Goal: Information Seeking & Learning: Learn about a topic

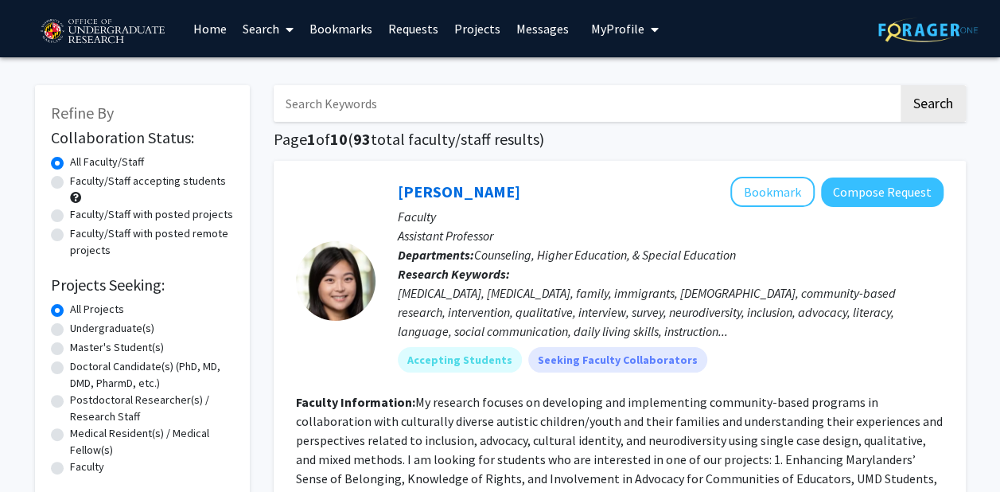
click at [458, 115] on input "Search Keywords" at bounding box center [586, 103] width 625 height 37
type input "health"
click at [901, 85] on button "Search" at bounding box center [933, 103] width 65 height 37
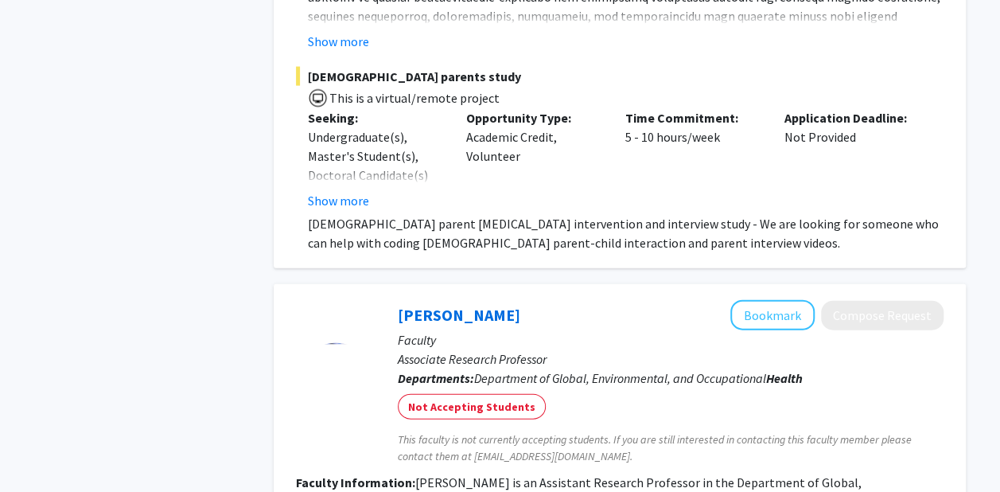
scroll to position [4911, 0]
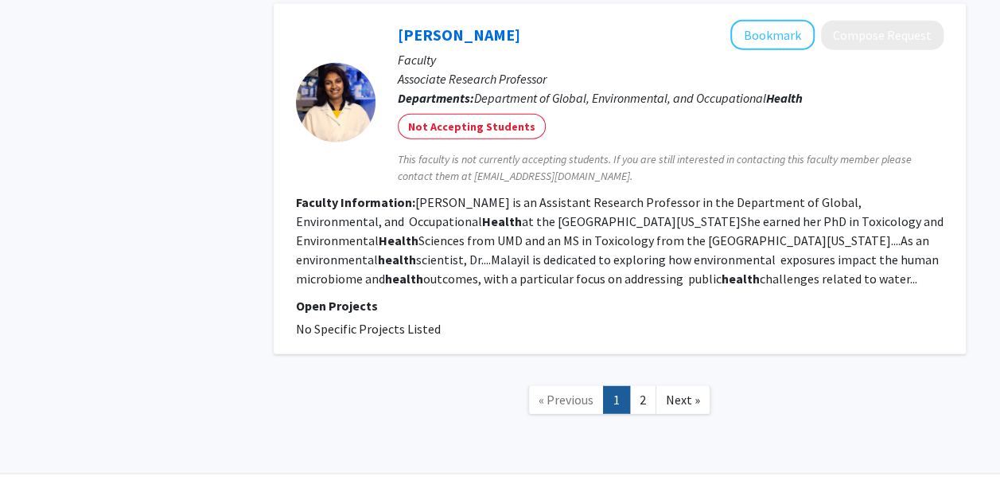
click at [636, 386] on link "2" at bounding box center [642, 400] width 27 height 28
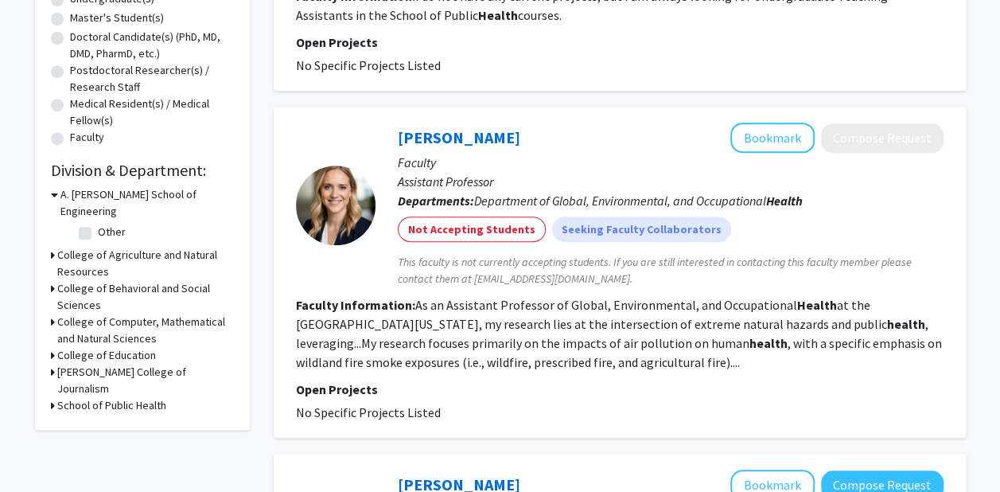
scroll to position [331, 0]
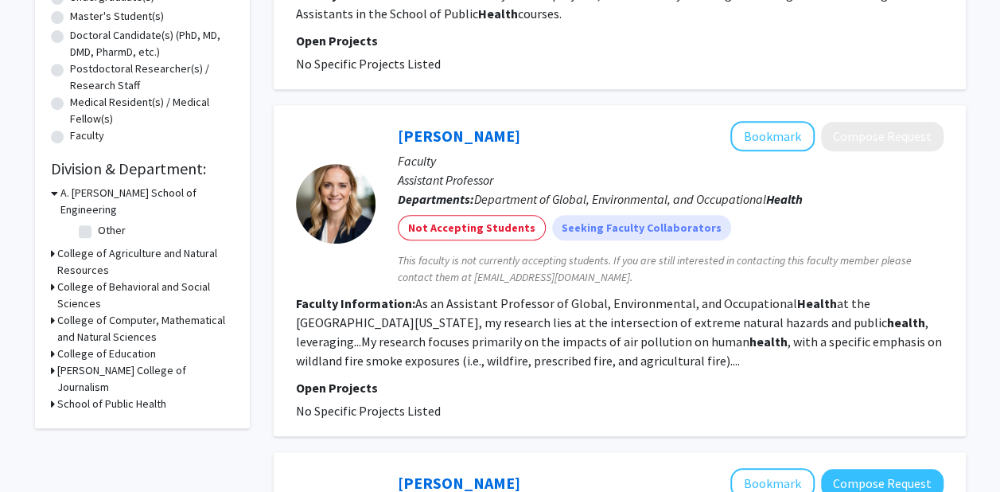
click at [55, 362] on div "Philip Merrill College of Journalism" at bounding box center [142, 378] width 183 height 33
click at [62, 362] on h3 "Philip Merrill College of Journalism" at bounding box center [145, 378] width 177 height 33
click at [96, 399] on fg-checkbox "Journalism Journalism" at bounding box center [154, 408] width 151 height 19
click at [98, 399] on label "Journalism" at bounding box center [124, 407] width 52 height 17
click at [98, 399] on input "Journalism" at bounding box center [103, 404] width 10 height 10
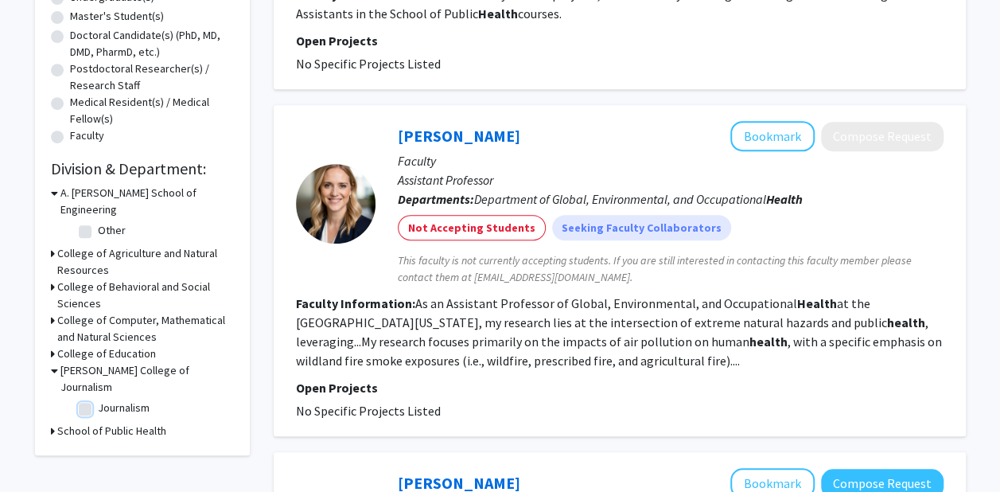
checkbox input "true"
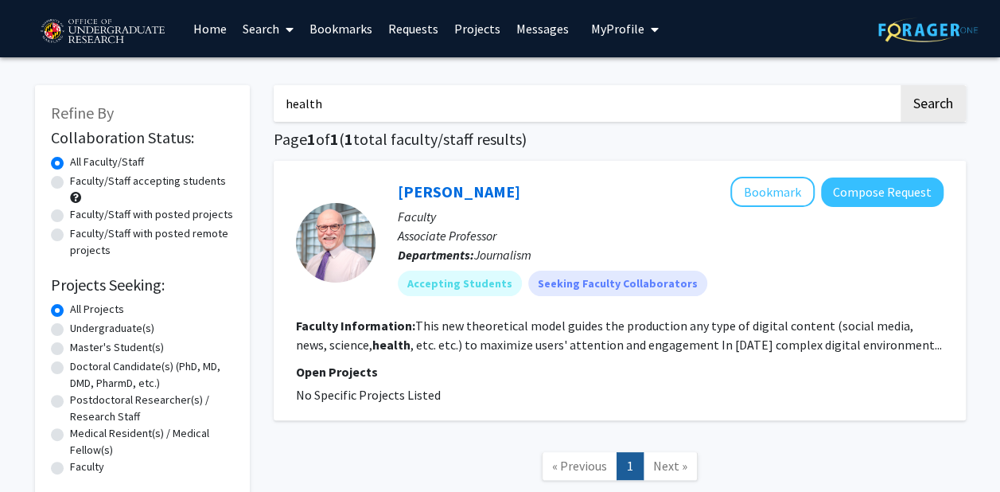
click at [434, 191] on link "Ronald Yaros" at bounding box center [459, 191] width 123 height 20
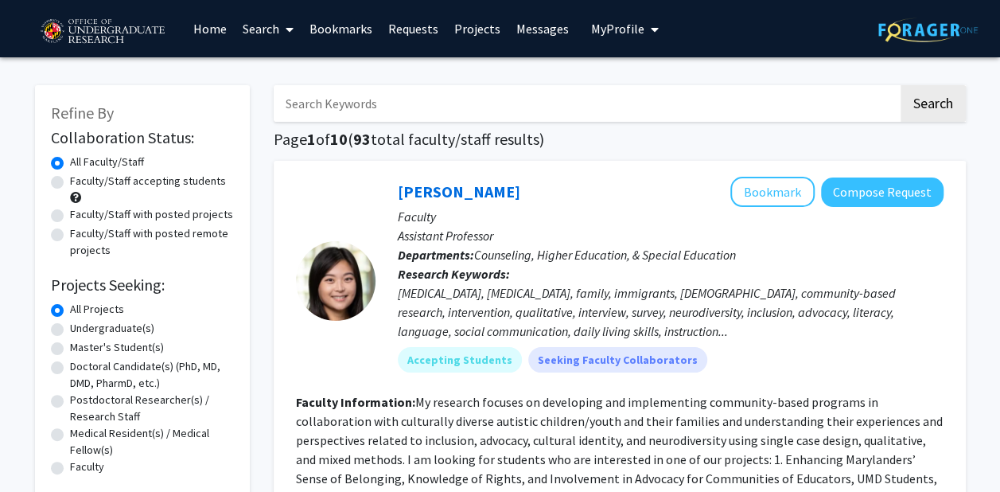
click at [70, 180] on label "Faculty/Staff accepting students" at bounding box center [148, 181] width 156 height 17
click at [70, 180] on input "Faculty/Staff accepting students" at bounding box center [75, 178] width 10 height 10
radio input "true"
click at [584, 104] on input "Search Keywords" at bounding box center [586, 103] width 625 height 37
type input "medicine"
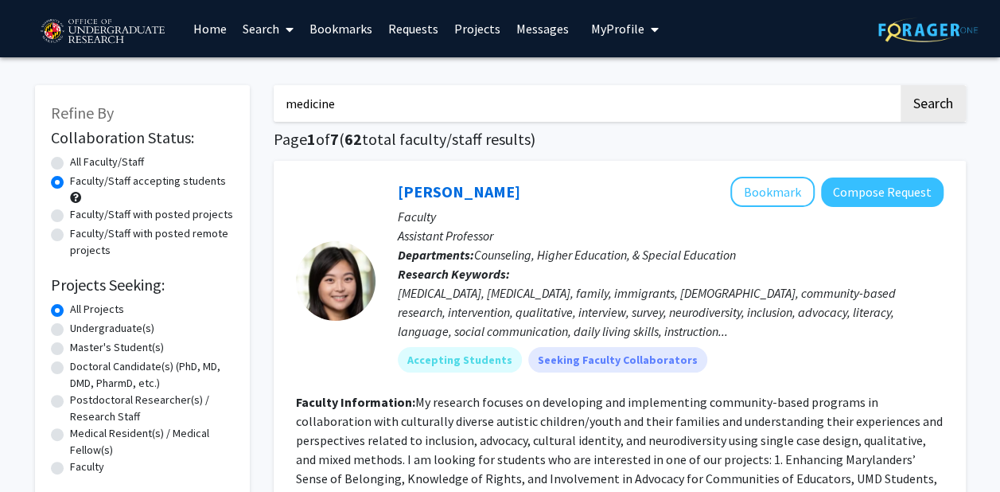
click at [901, 85] on button "Search" at bounding box center [933, 103] width 65 height 37
radio input "true"
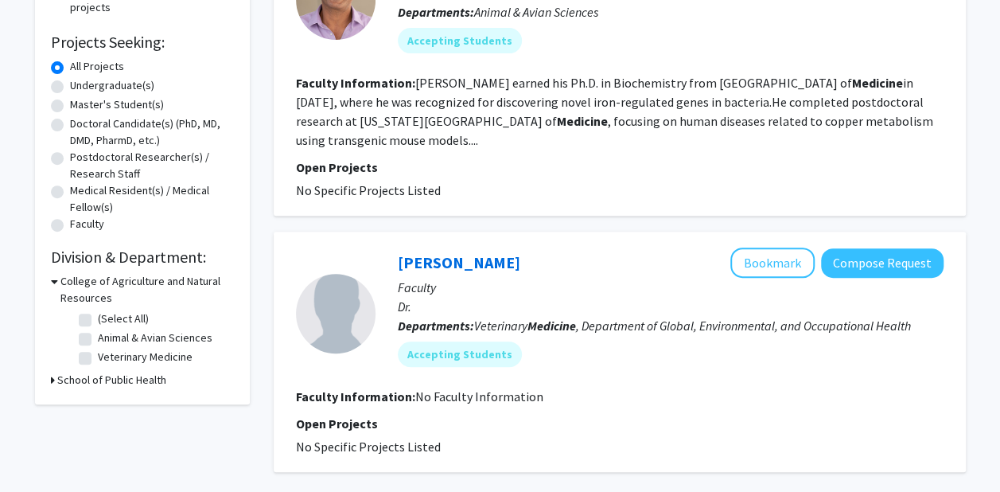
scroll to position [52, 0]
